Goal: Download file/media

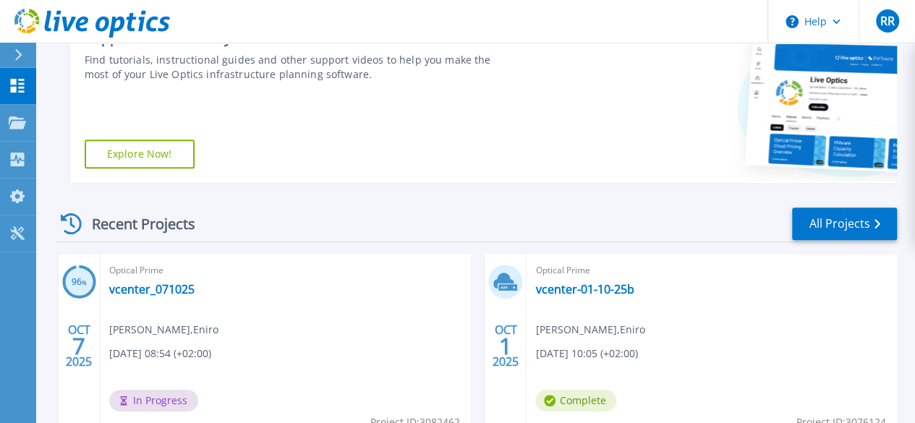
scroll to position [289, 0]
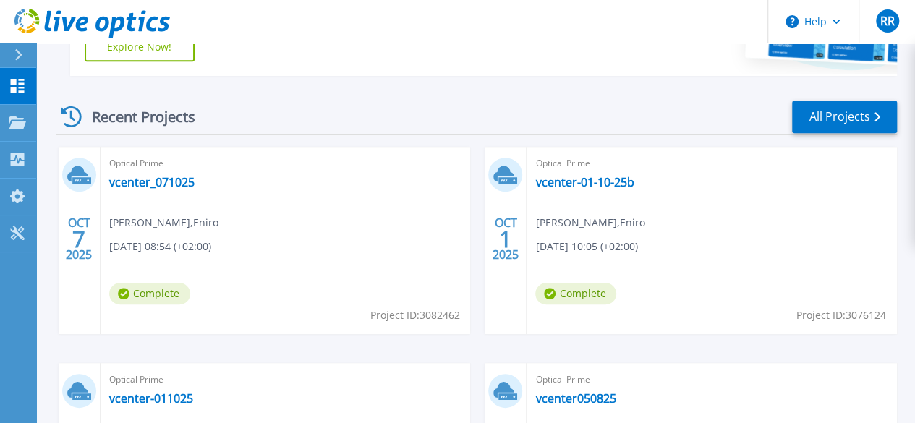
scroll to position [362, 0]
click at [151, 179] on link "vcenter_071025" at bounding box center [151, 181] width 85 height 14
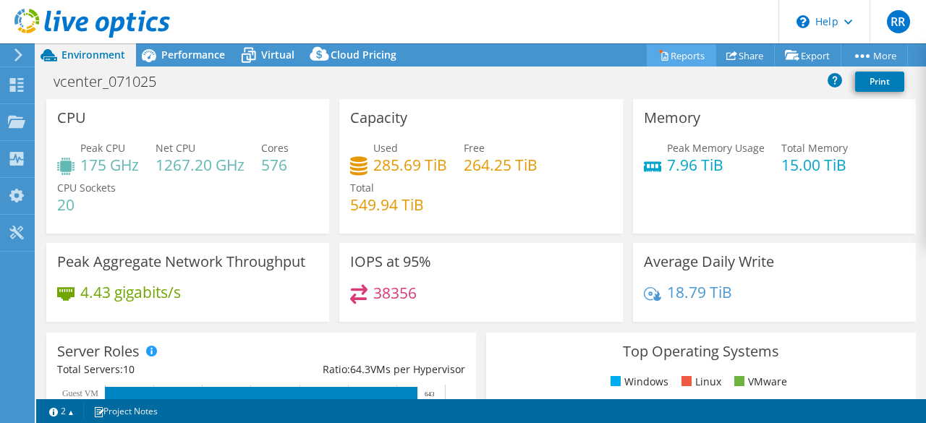
click at [677, 48] on link "Reports" at bounding box center [681, 55] width 69 height 22
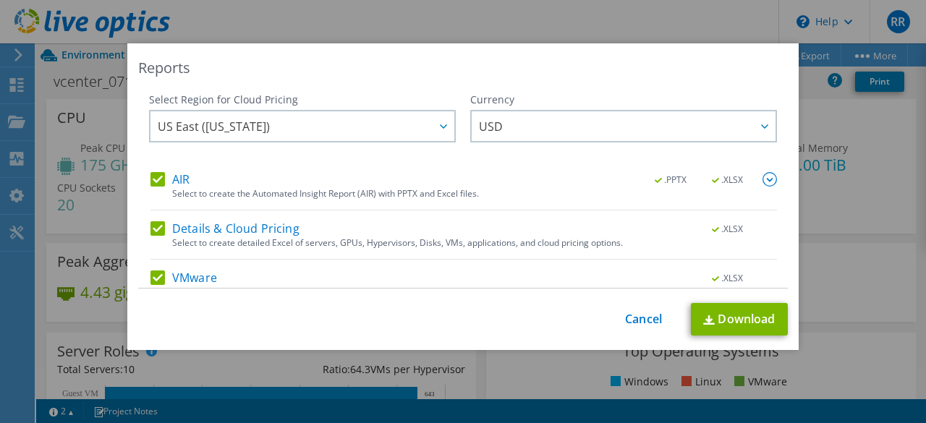
click at [155, 179] on label "AIR" at bounding box center [170, 179] width 39 height 14
click at [0, 0] on input "AIR" at bounding box center [0, 0] width 0 height 0
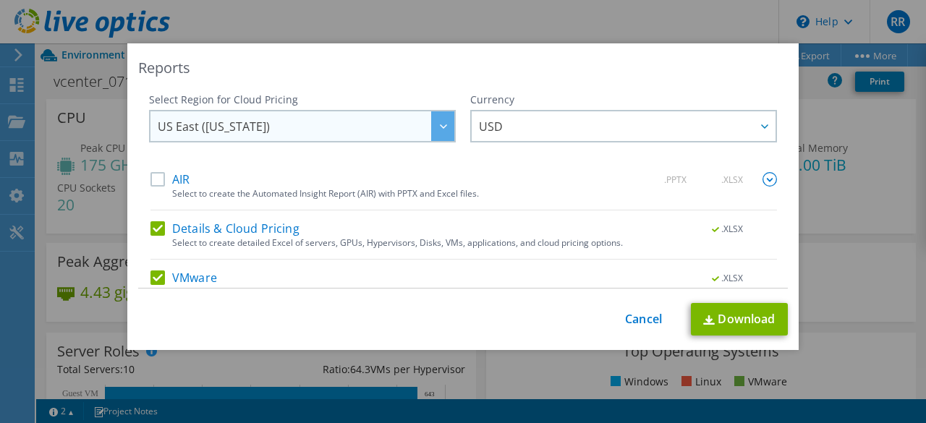
click at [435, 124] on div at bounding box center [442, 126] width 23 height 30
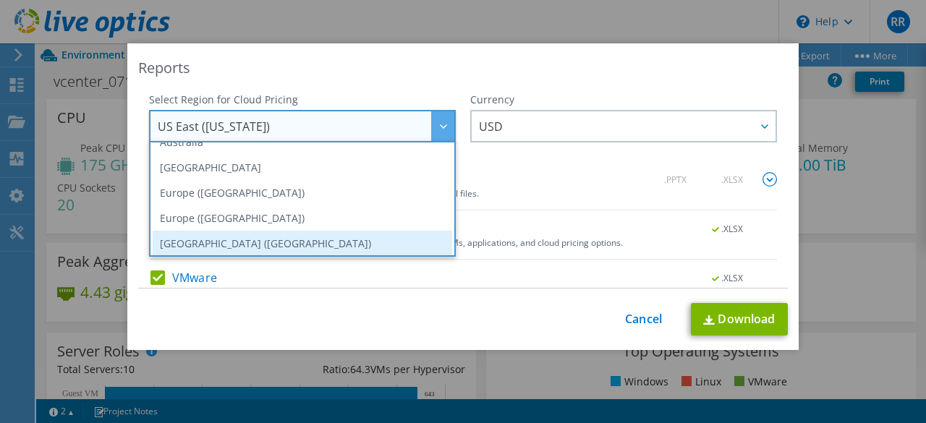
scroll to position [123, 0]
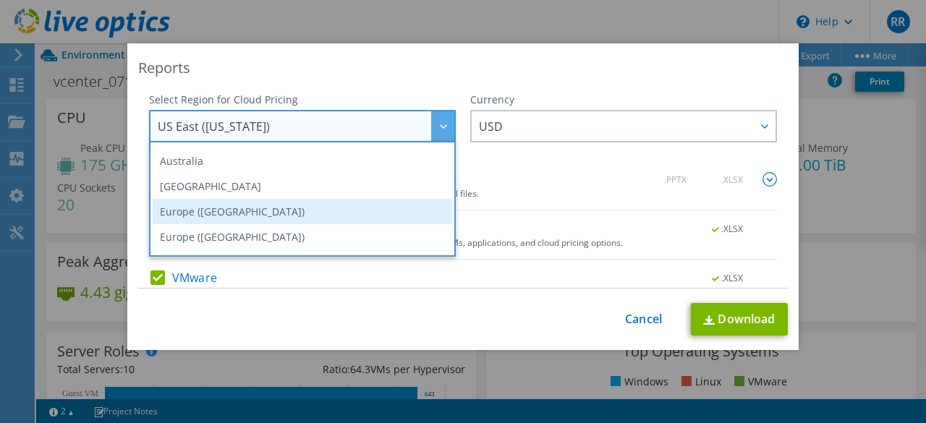
click at [236, 215] on li "Europe (Frankfurt)" at bounding box center [303, 211] width 300 height 25
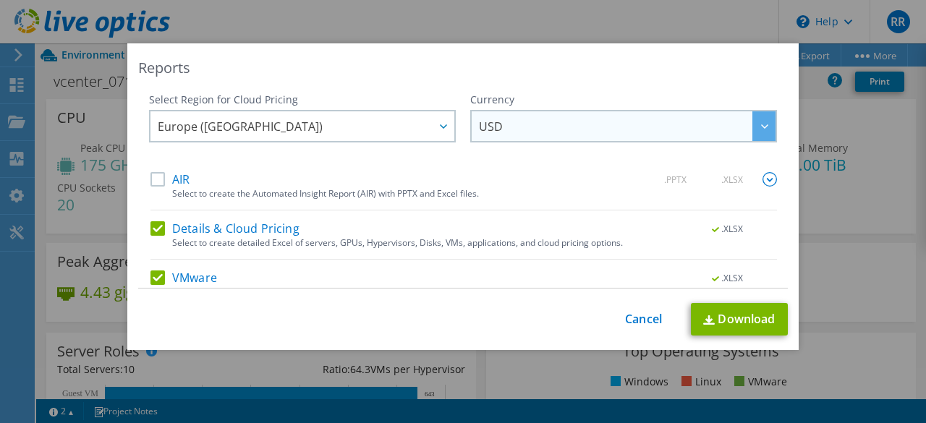
click at [753, 122] on div at bounding box center [764, 126] width 23 height 30
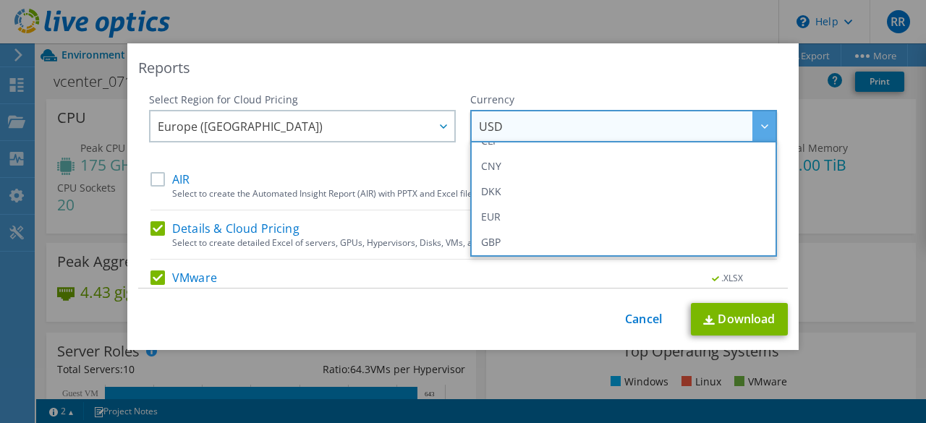
scroll to position [145, 0]
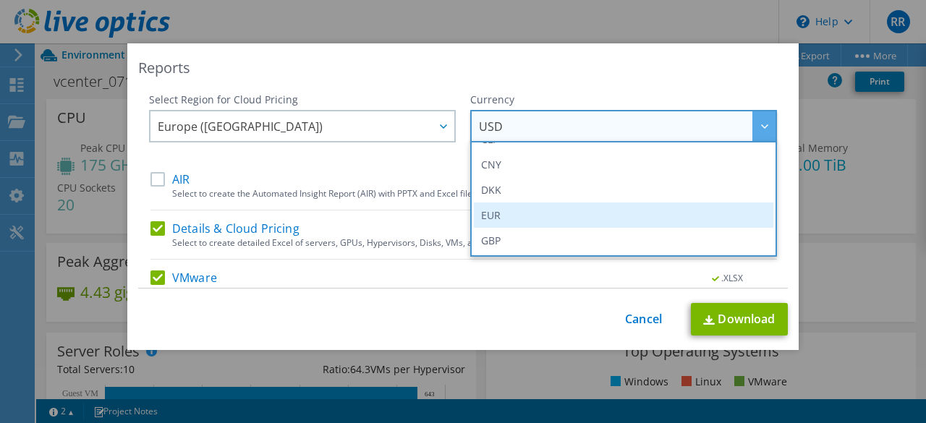
click at [565, 208] on li "EUR" at bounding box center [624, 215] width 300 height 25
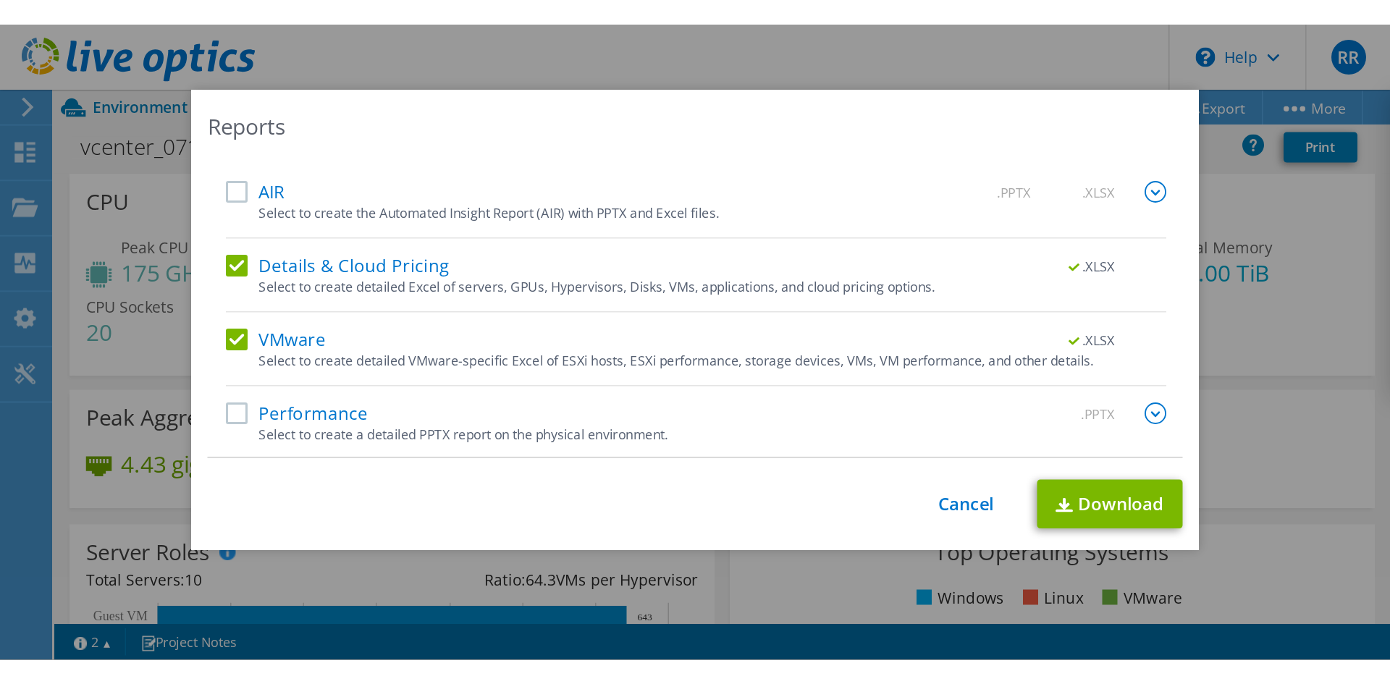
scroll to position [68, 0]
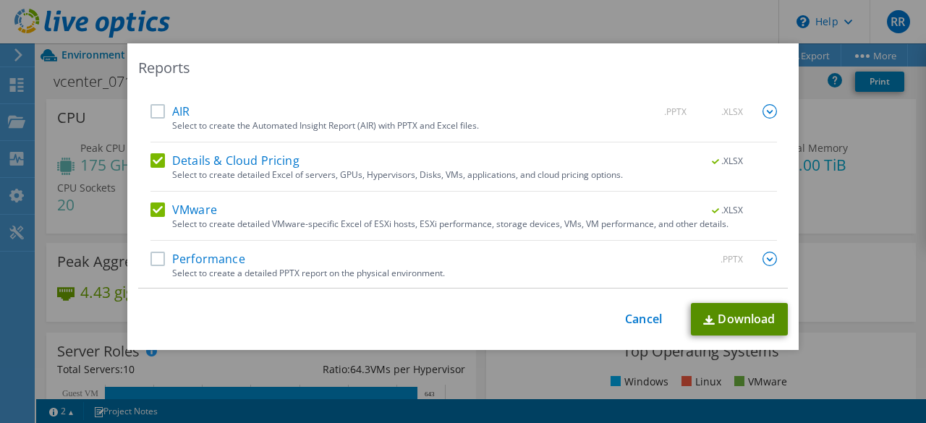
click at [738, 313] on link "Download" at bounding box center [739, 319] width 97 height 33
click at [691, 303] on link "Download" at bounding box center [739, 319] width 97 height 33
click at [559, 375] on div "Reports Select Region for Cloud Pricing Asia Pacific (Hong Kong) Asia Pacific (…" at bounding box center [463, 211] width 926 height 337
